Goal: Navigation & Orientation: Find specific page/section

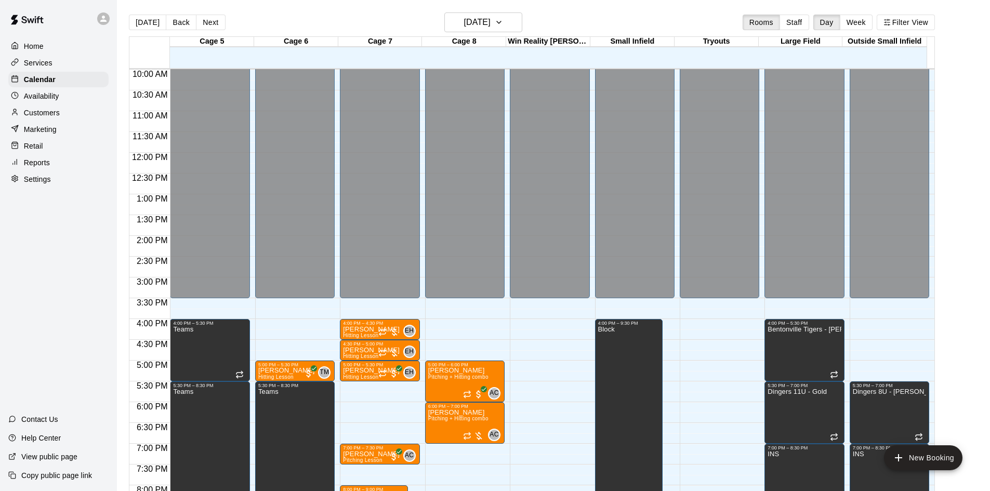
scroll to position [543, 0]
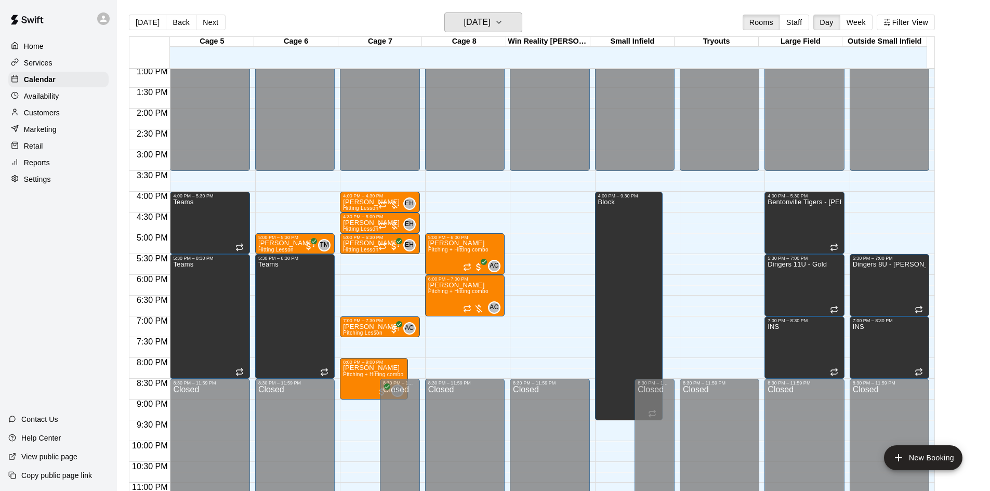
click at [479, 23] on h6 "[DATE]" at bounding box center [477, 22] width 27 height 15
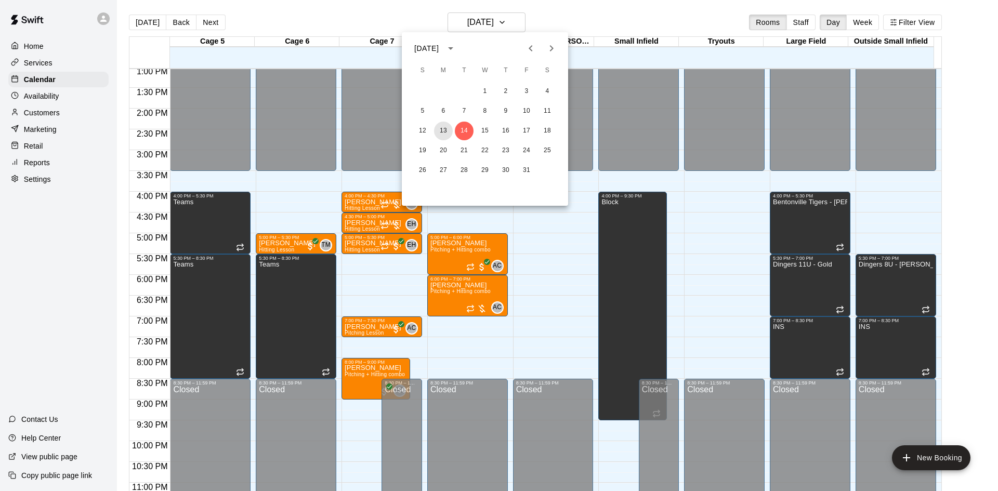
click at [449, 134] on button "13" at bounding box center [443, 131] width 19 height 19
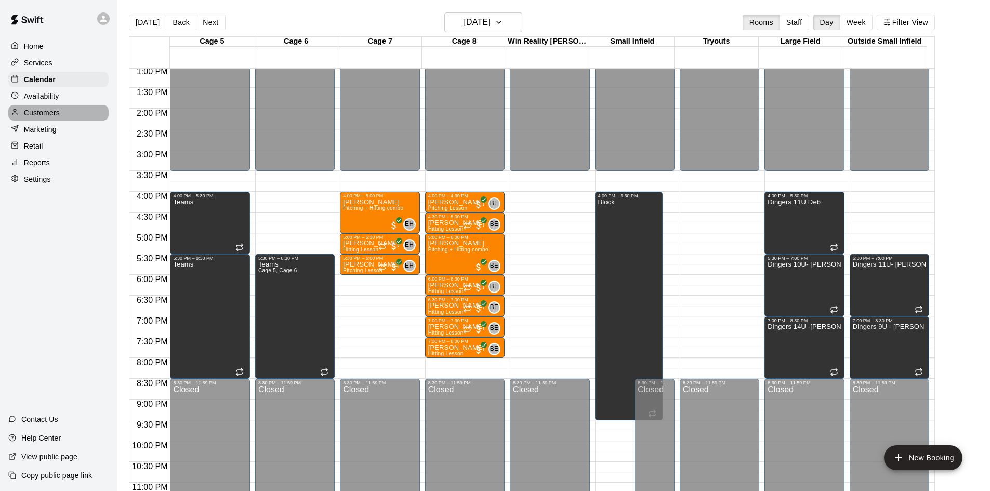
click at [47, 115] on p "Customers" at bounding box center [42, 113] width 36 height 10
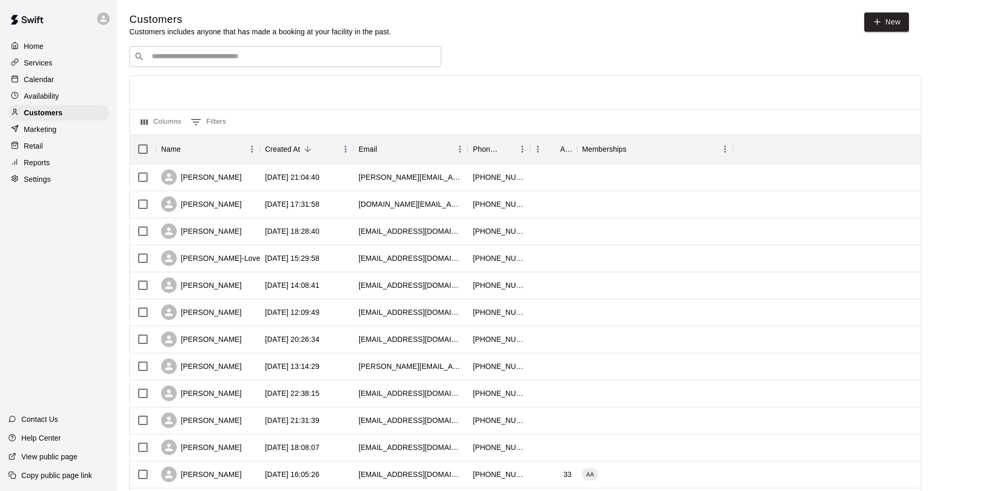
click at [33, 63] on p "Services" at bounding box center [38, 63] width 29 height 10
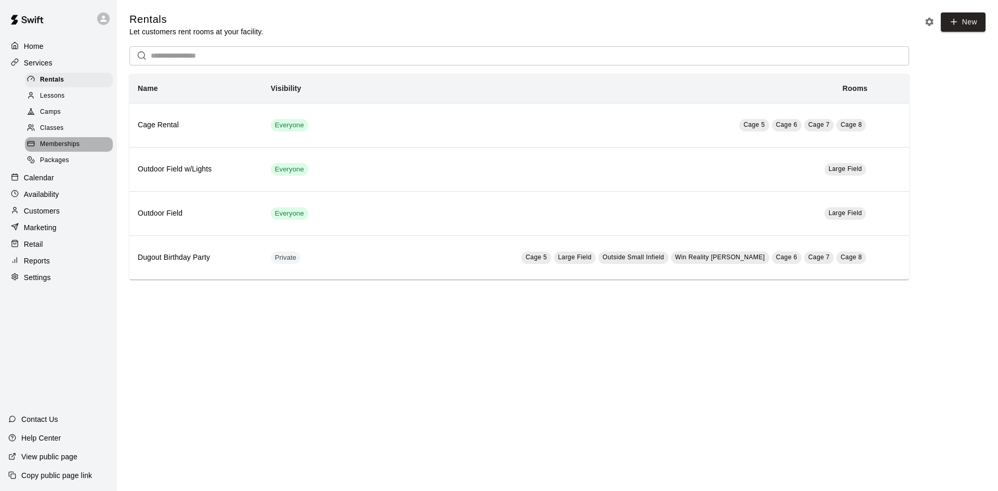
click at [70, 143] on span "Memberships" at bounding box center [59, 144] width 39 height 10
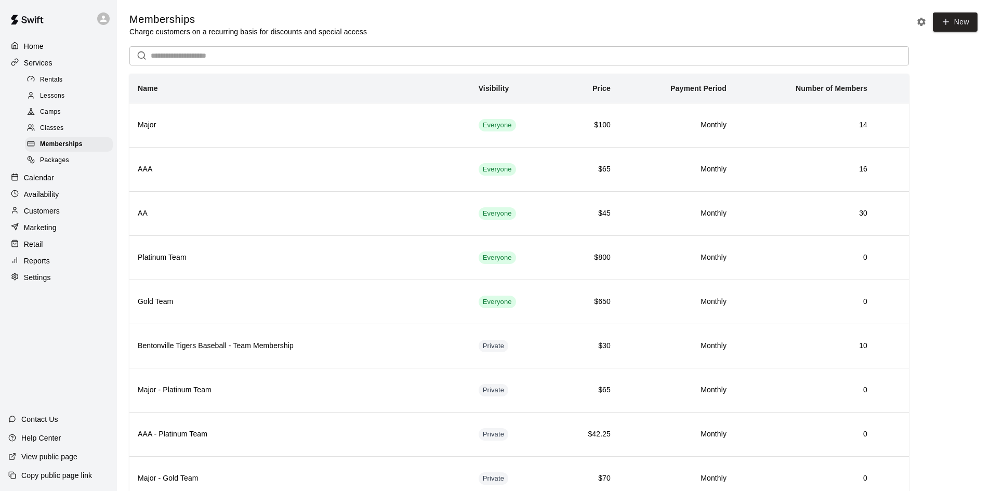
click at [39, 215] on p "Customers" at bounding box center [42, 211] width 36 height 10
